Goal: Obtain resource: Obtain resource

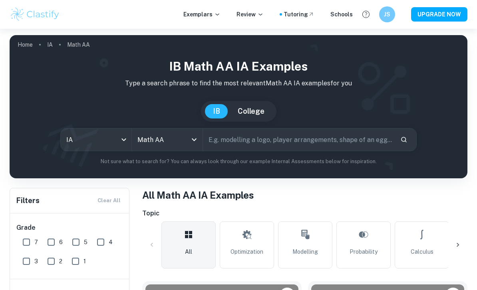
checkbox input "true"
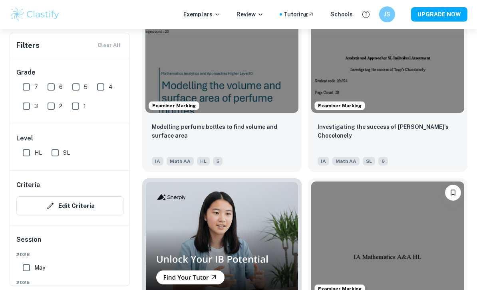
scroll to position [651, 0]
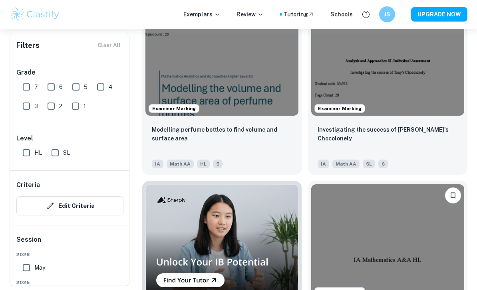
click at [267, 56] on img at bounding box center [221, 58] width 153 height 115
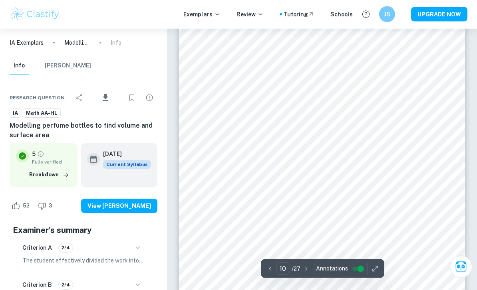
scroll to position [4057, 0]
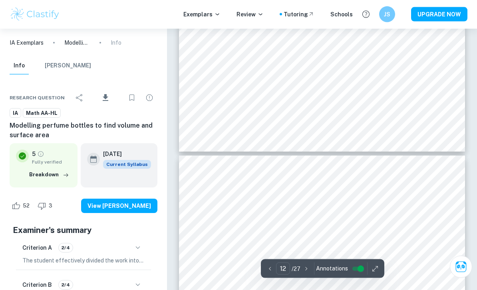
type input "11"
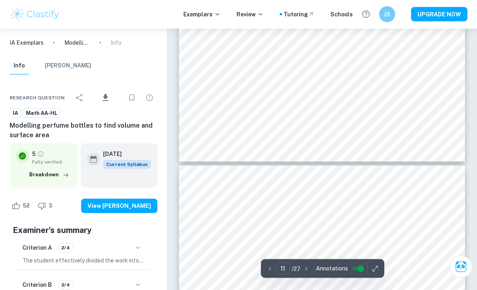
scroll to position [4473, 0]
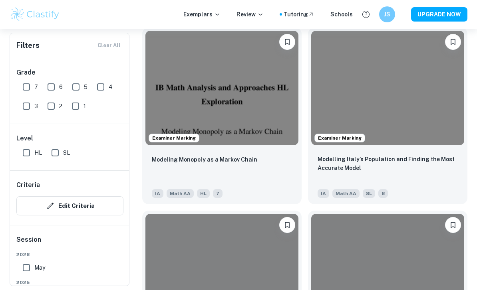
scroll to position [645, 0]
